Goal: Entertainment & Leisure: Consume media (video, audio)

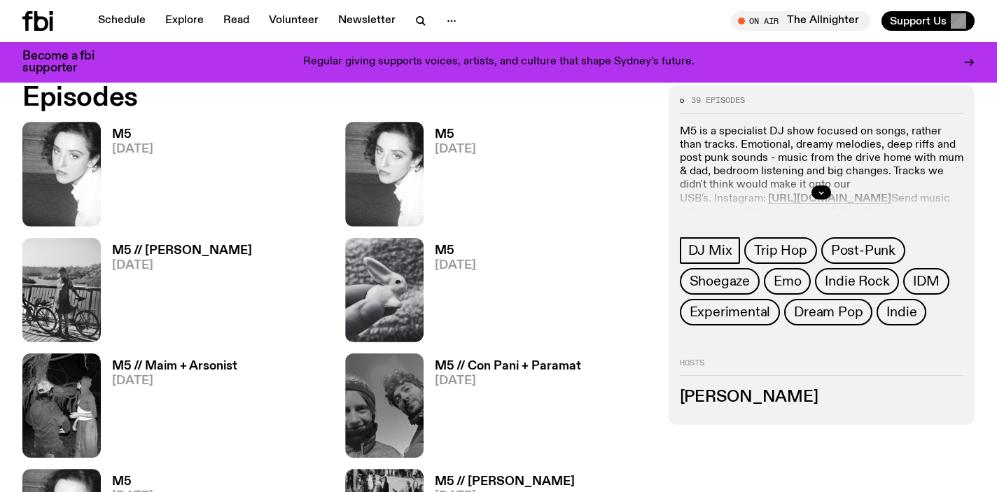
scroll to position [649, 0]
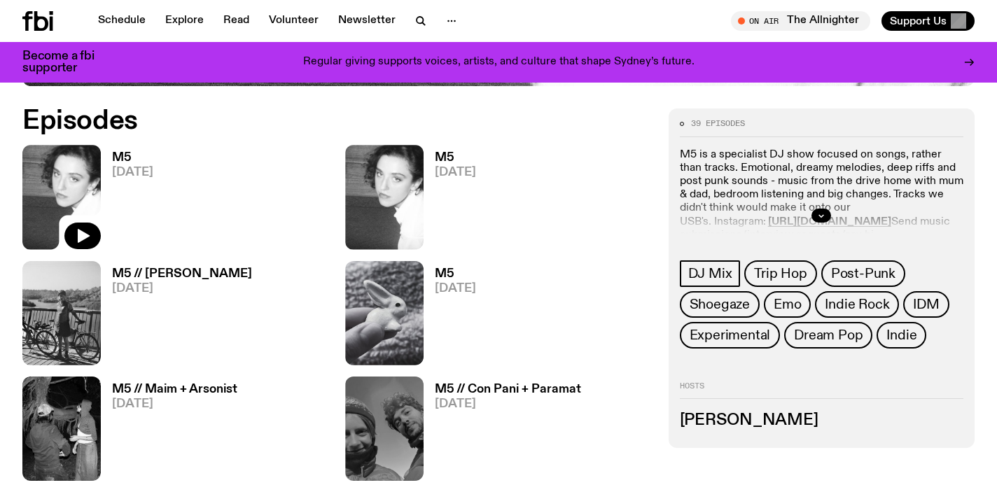
click at [72, 172] on img at bounding box center [61, 197] width 78 height 104
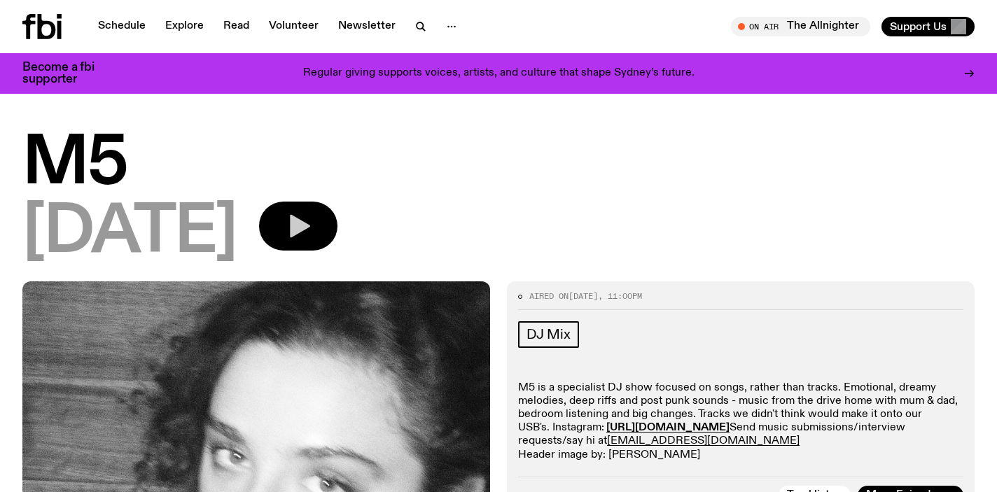
click at [312, 219] on icon "button" at bounding box center [298, 226] width 28 height 28
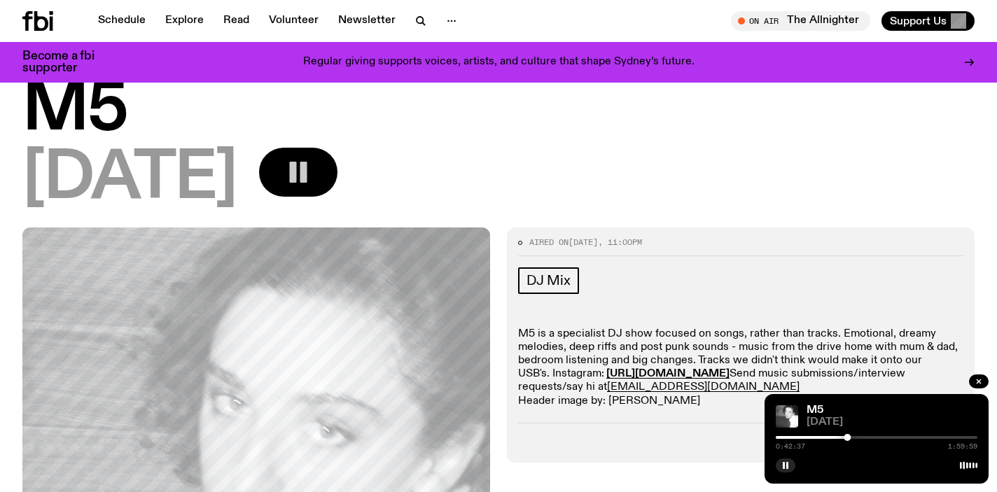
scroll to position [53, 0]
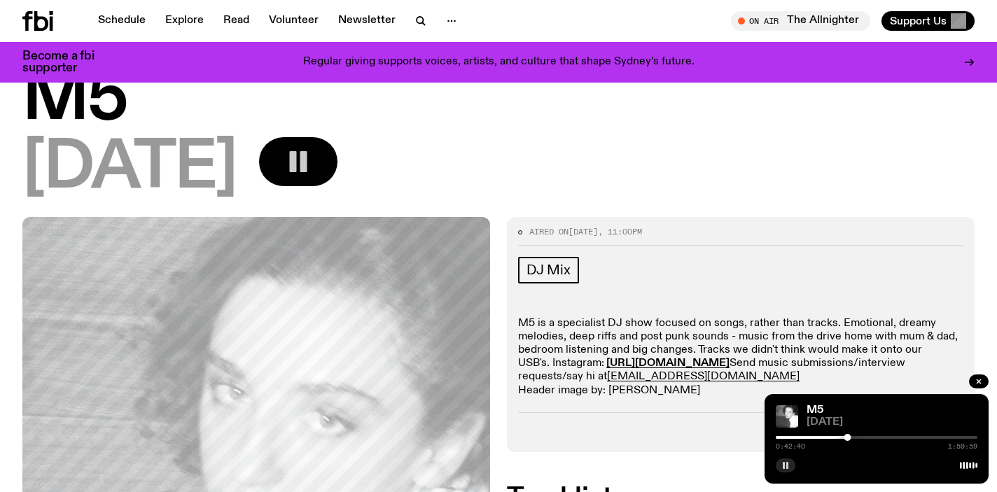
click at [783, 463] on icon "button" at bounding box center [786, 466] width 8 height 8
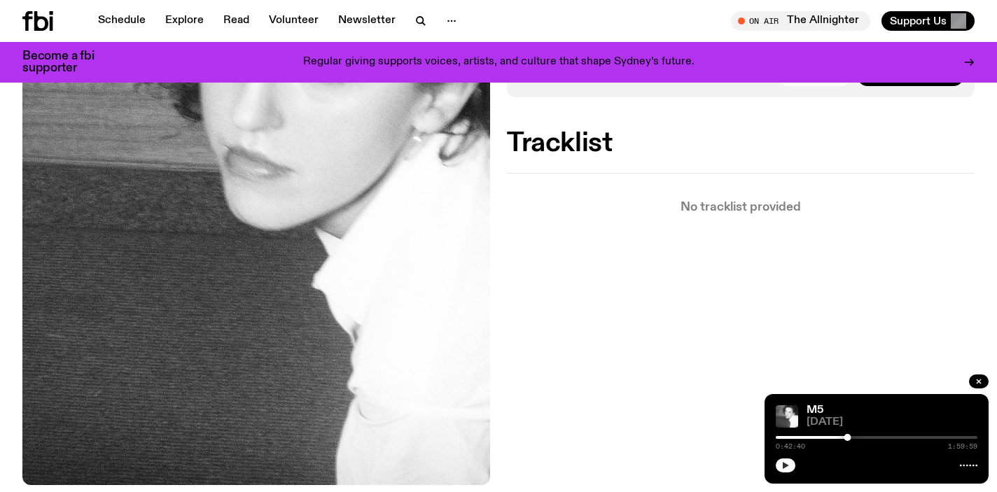
scroll to position [468, 0]
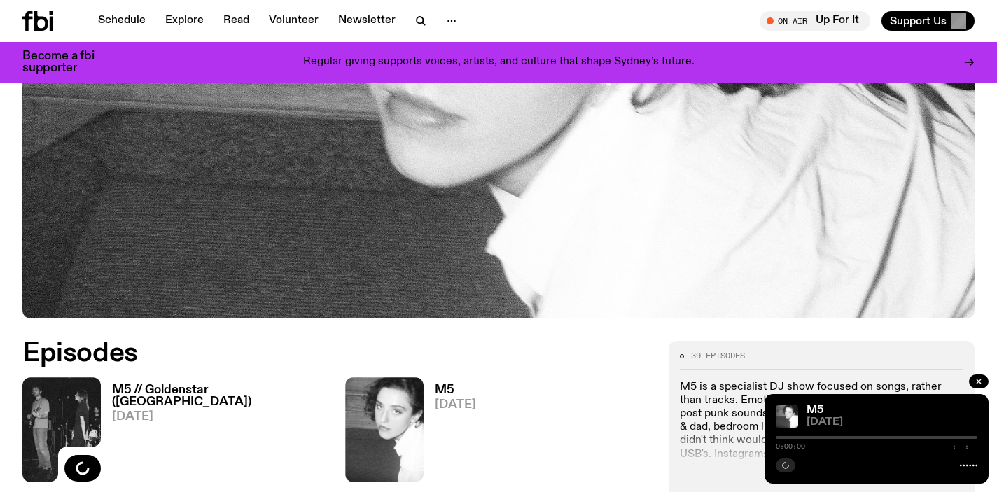
scroll to position [684, 0]
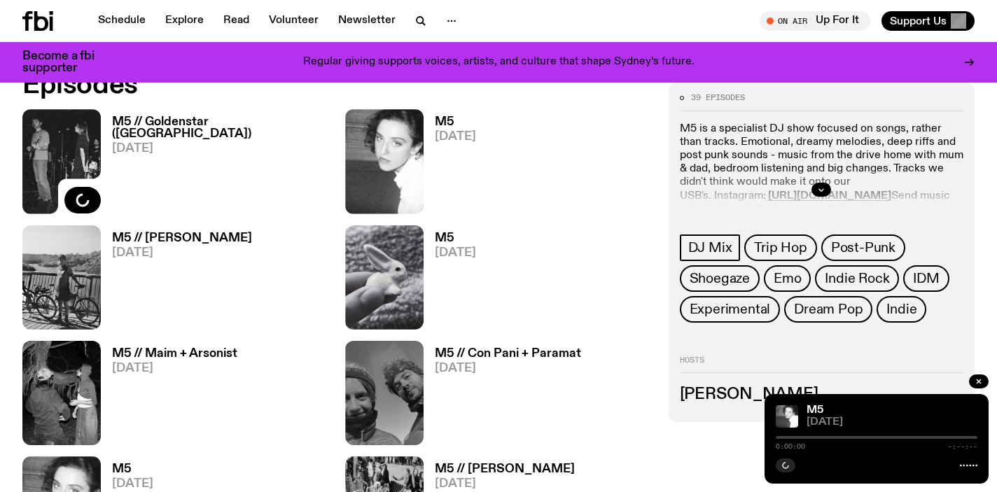
click at [177, 124] on h3 "M5 // Goldenstar (CA)" at bounding box center [220, 128] width 216 height 24
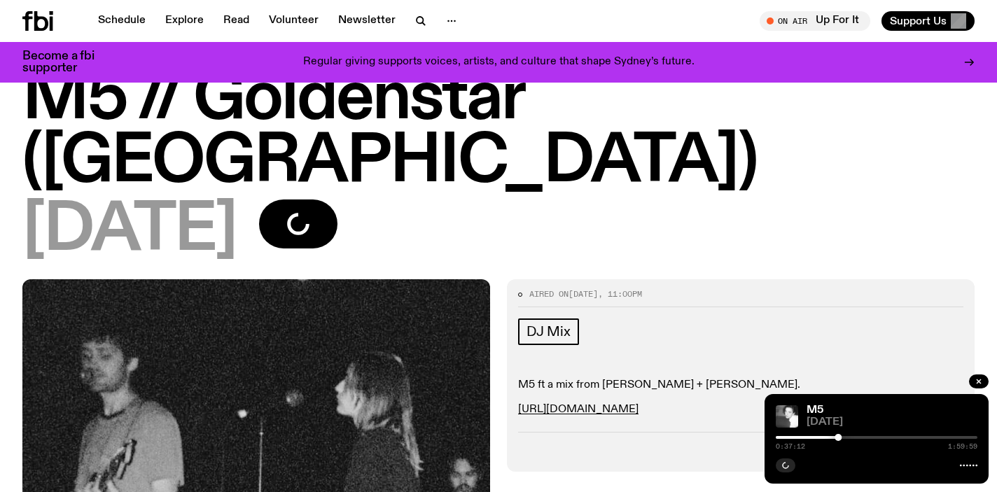
scroll to position [60, 0]
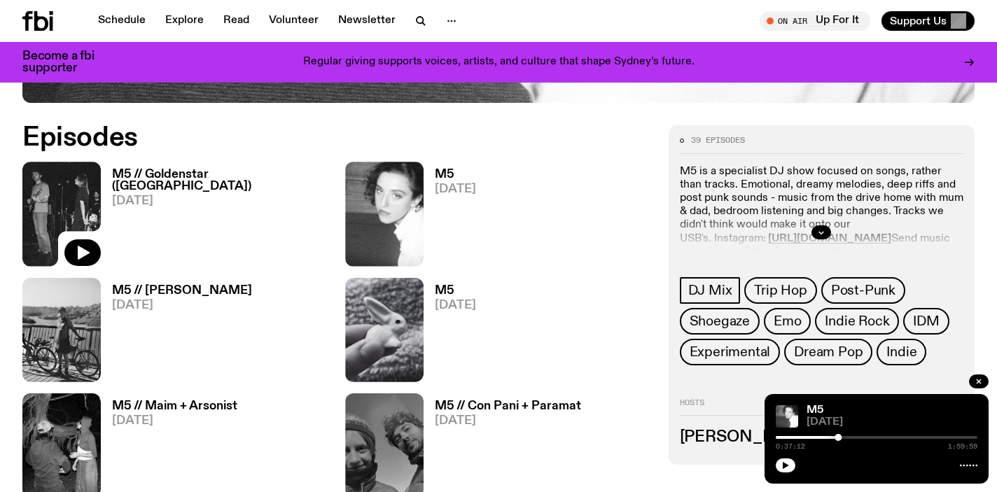
scroll to position [618, 0]
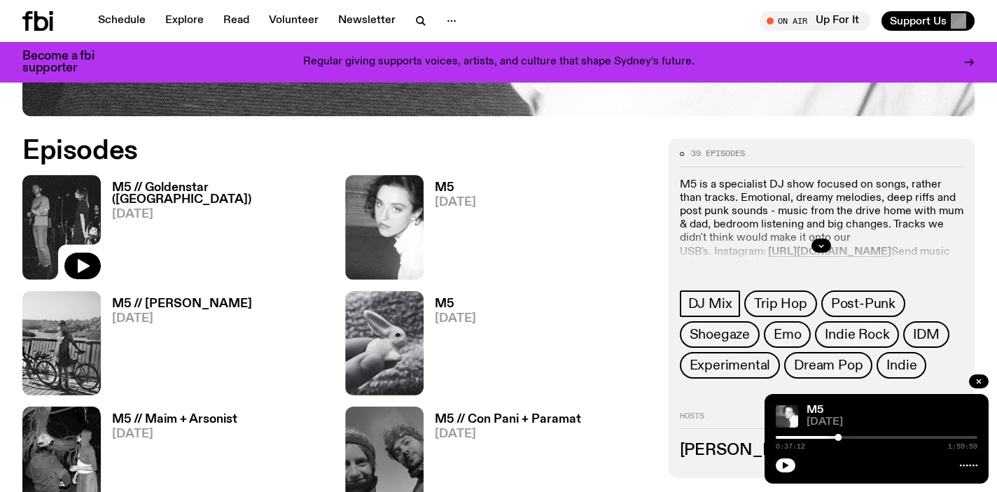
click at [158, 183] on h3 "M5 // Goldenstar (CA)" at bounding box center [220, 194] width 216 height 24
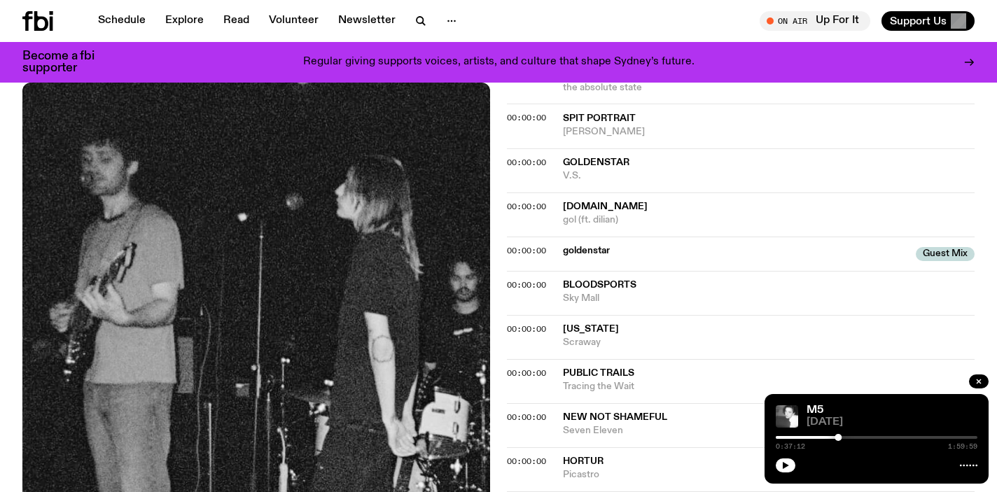
scroll to position [1039, 0]
